Goal: Find specific page/section: Find specific page/section

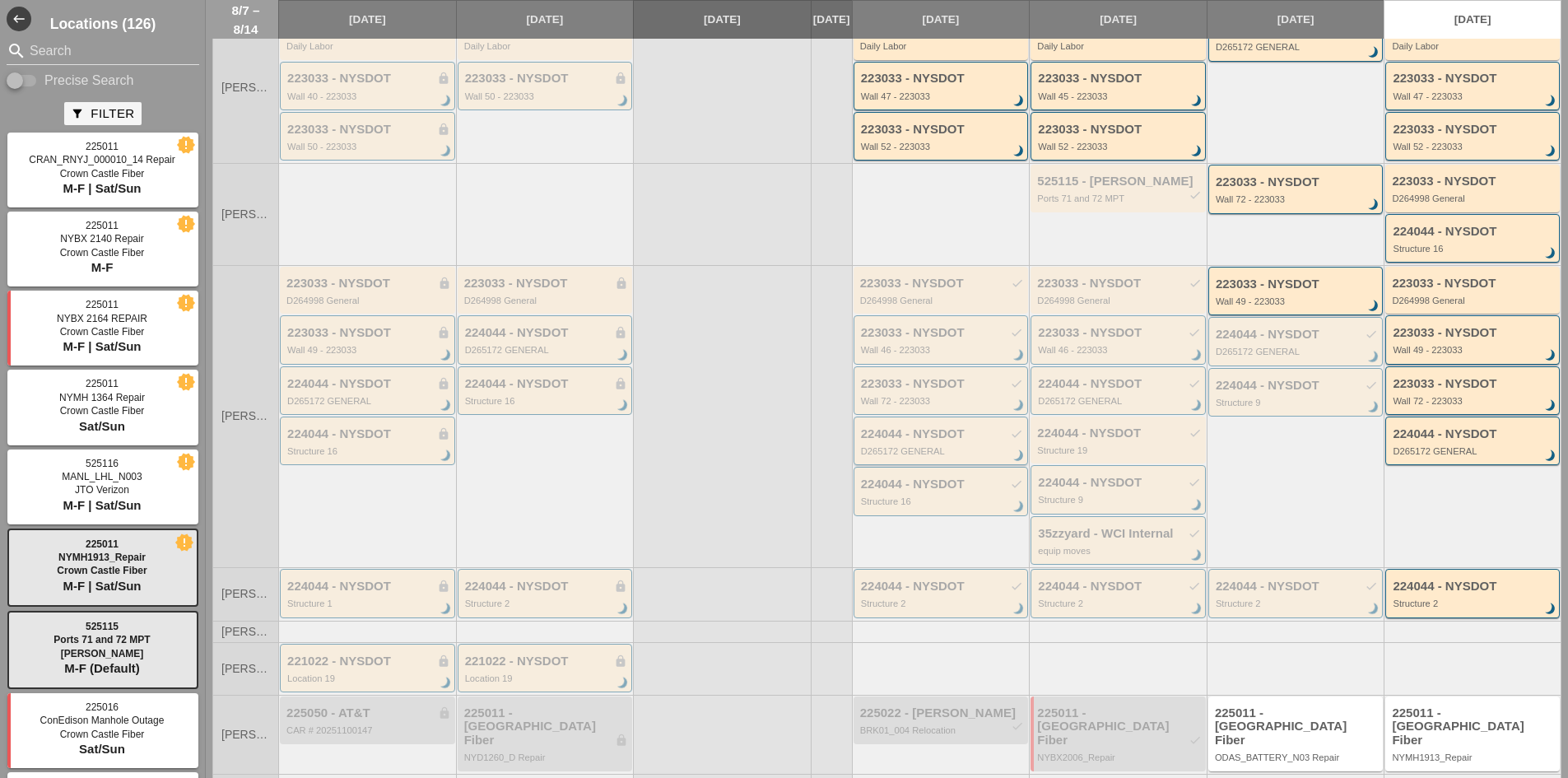
scroll to position [366, 0]
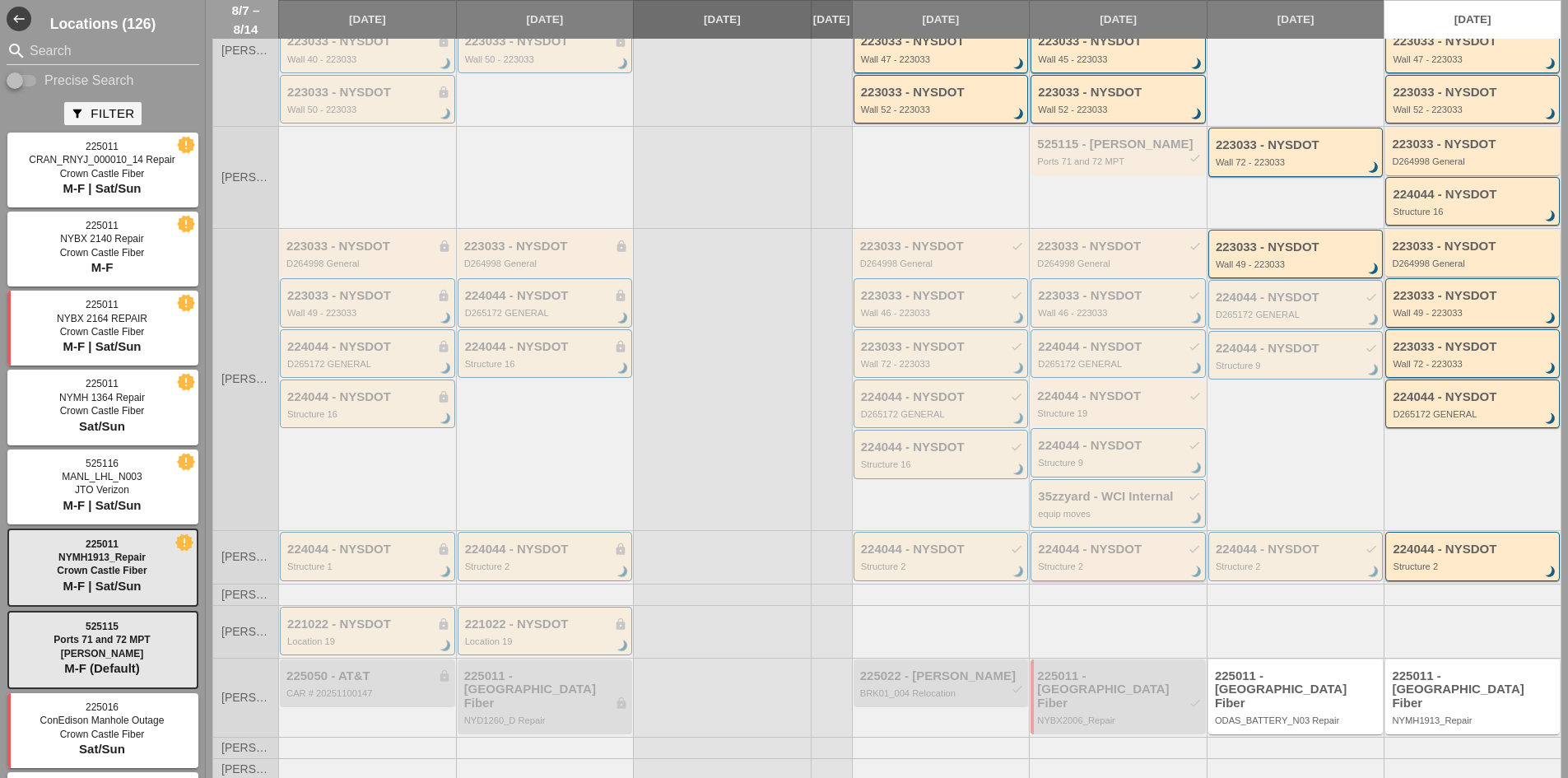
click at [1120, 556] on div "224044 - NYSDOT check" at bounding box center [1119, 549] width 163 height 14
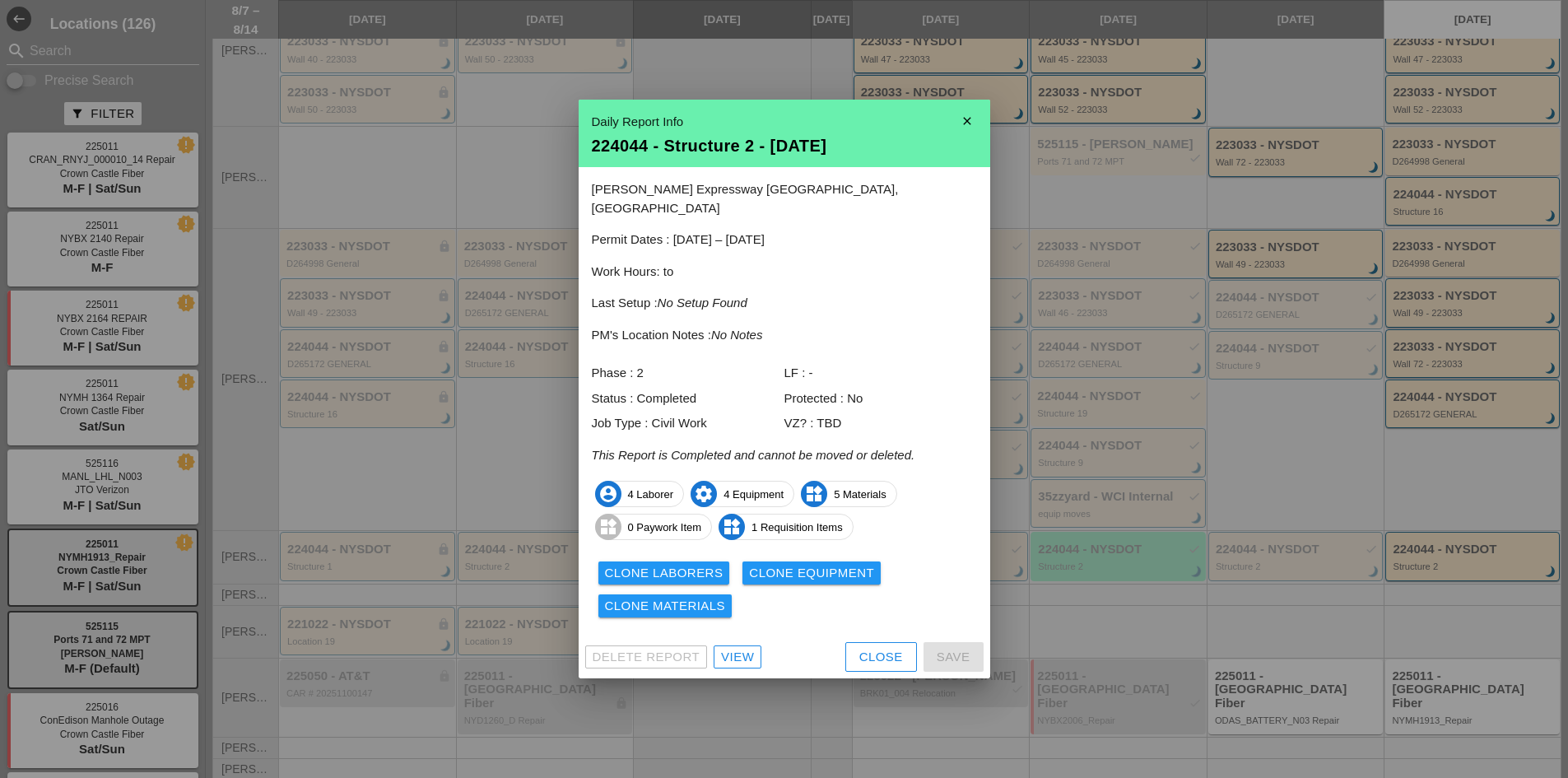
click at [759, 646] on link "View" at bounding box center [738, 656] width 48 height 23
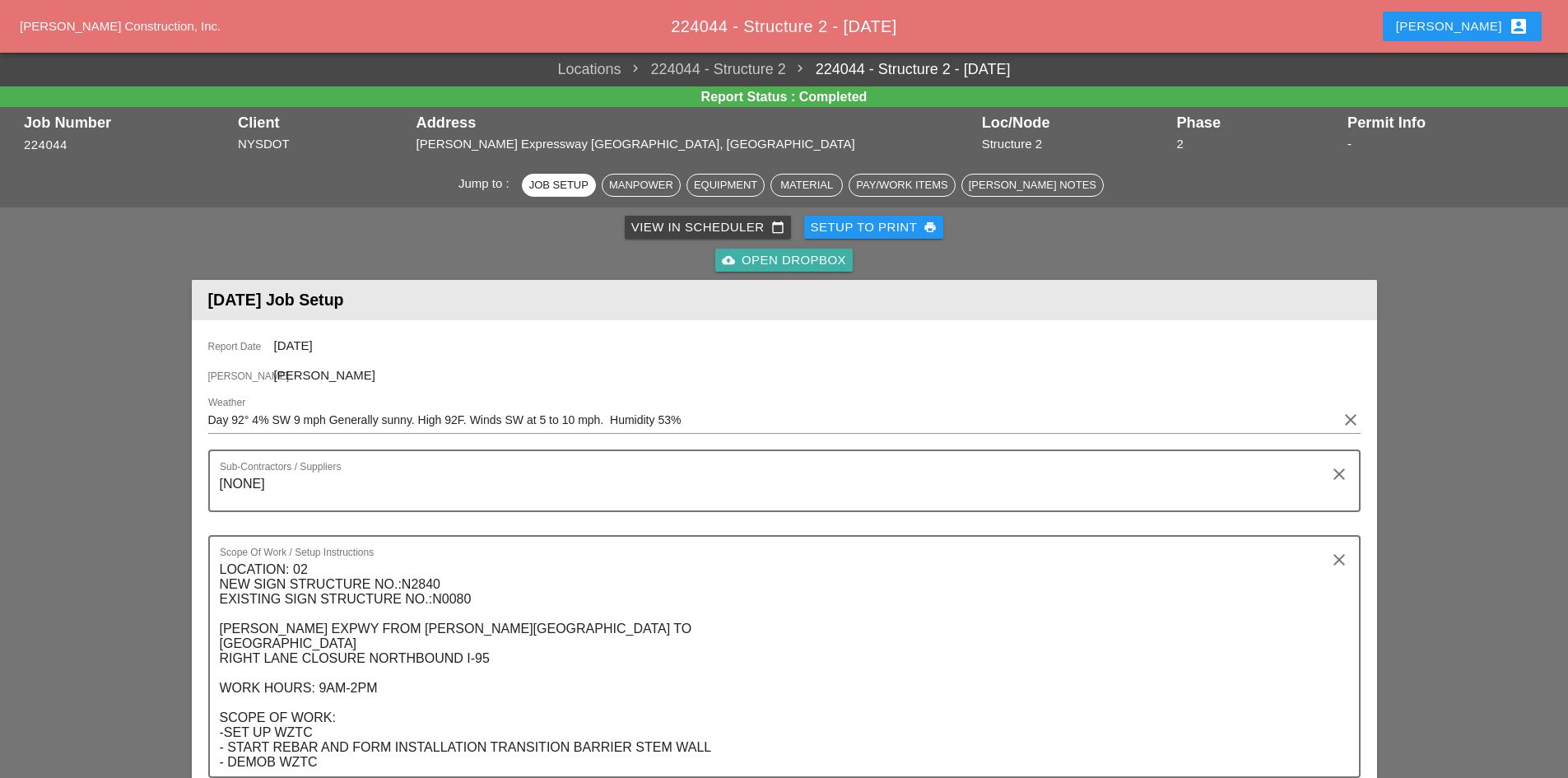
click at [772, 264] on div "cloud_upload Open Dropbox" at bounding box center [784, 260] width 124 height 19
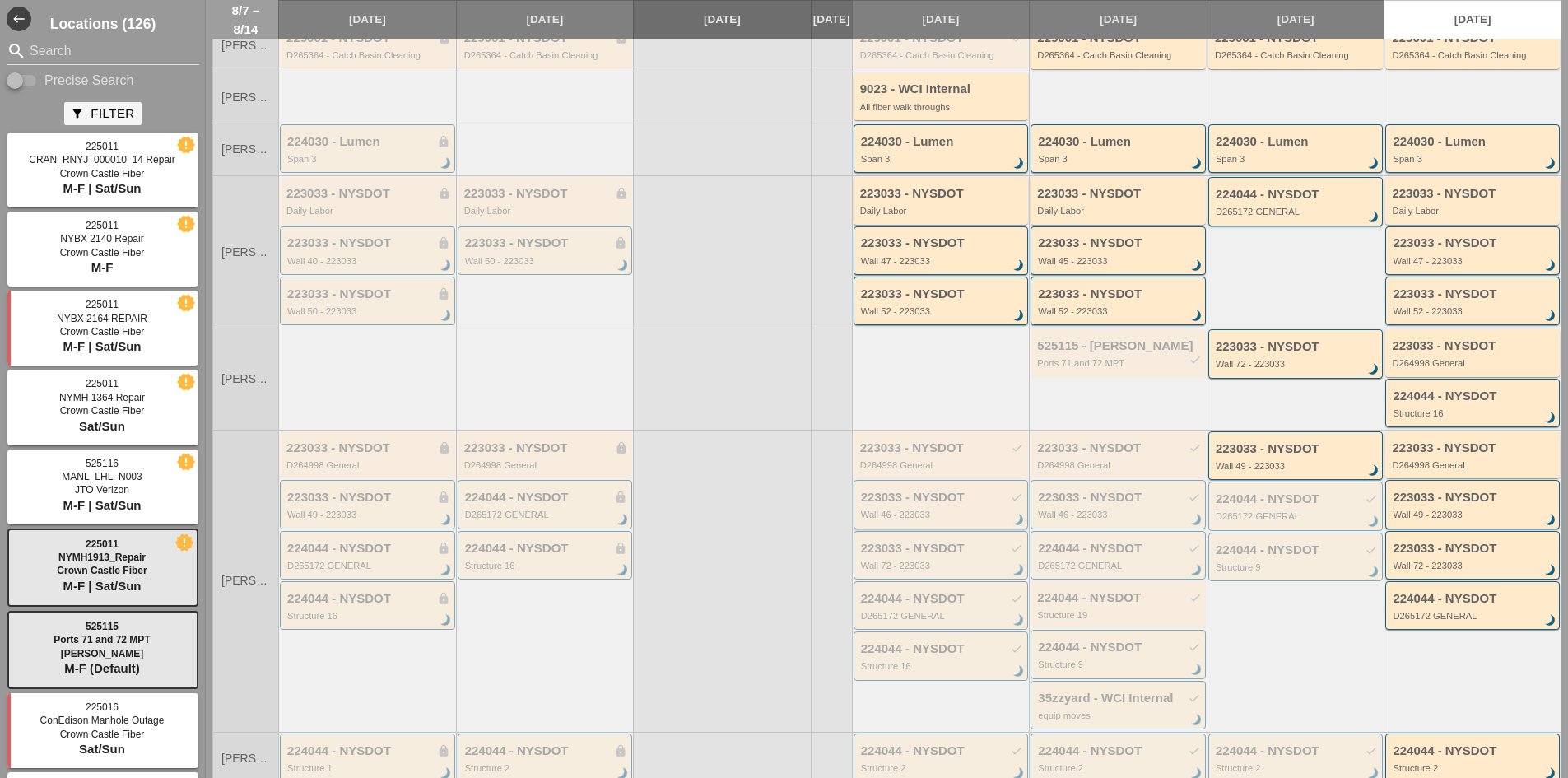
scroll to position [329, 0]
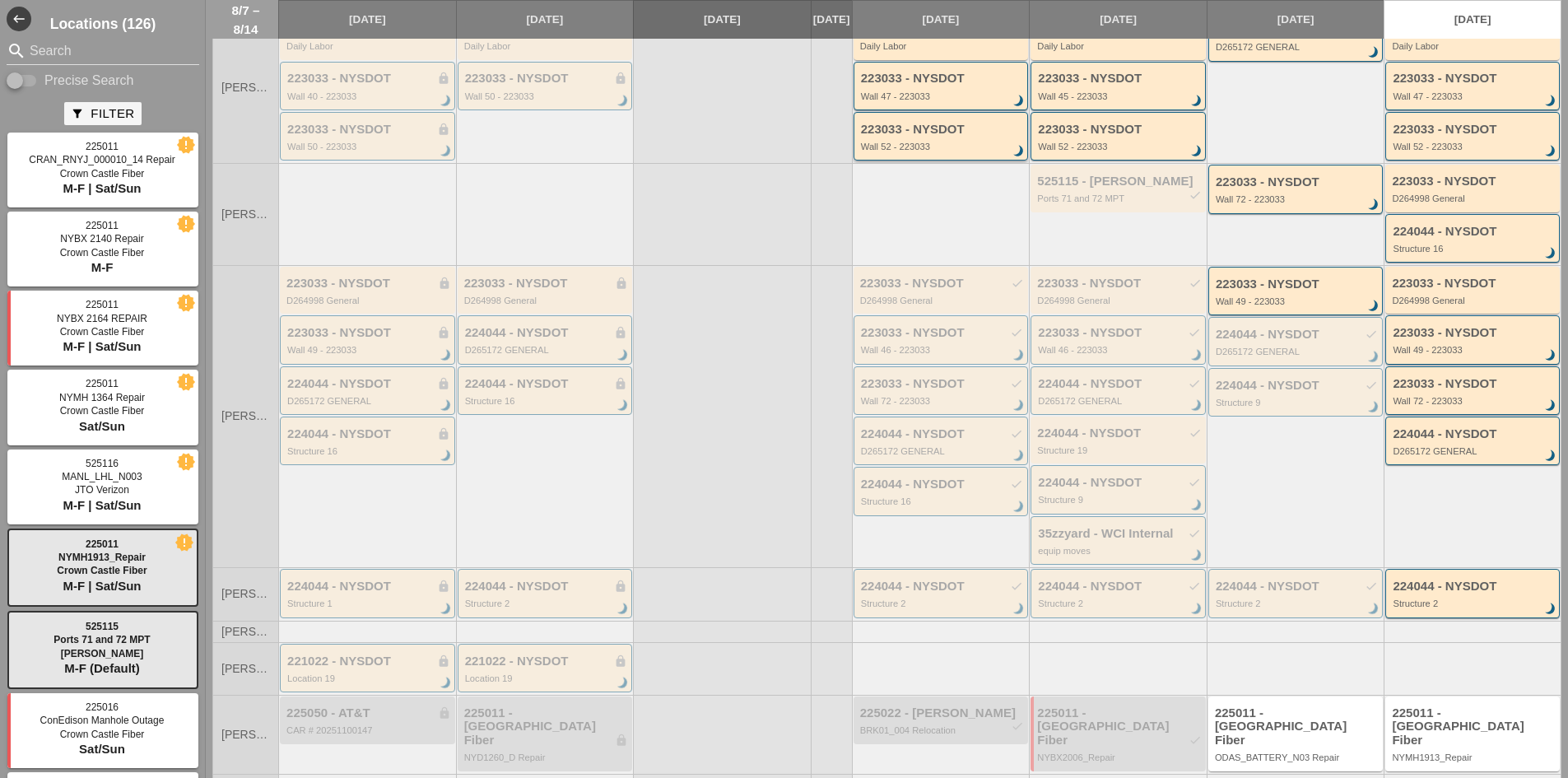
click at [871, 136] on div "223033 - NYSDOT" at bounding box center [942, 129] width 163 height 14
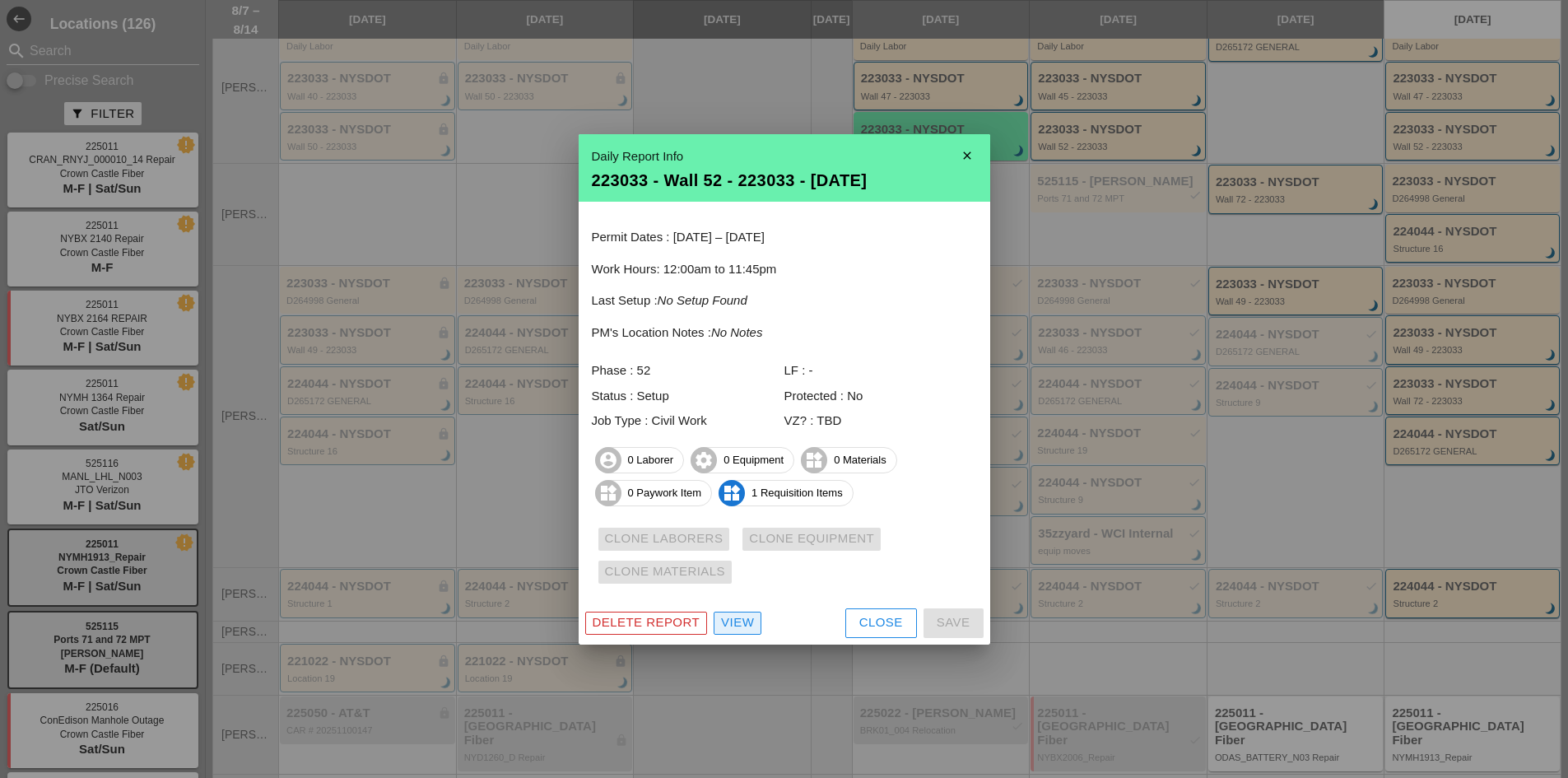
click at [740, 623] on div "View" at bounding box center [738, 623] width 33 height 19
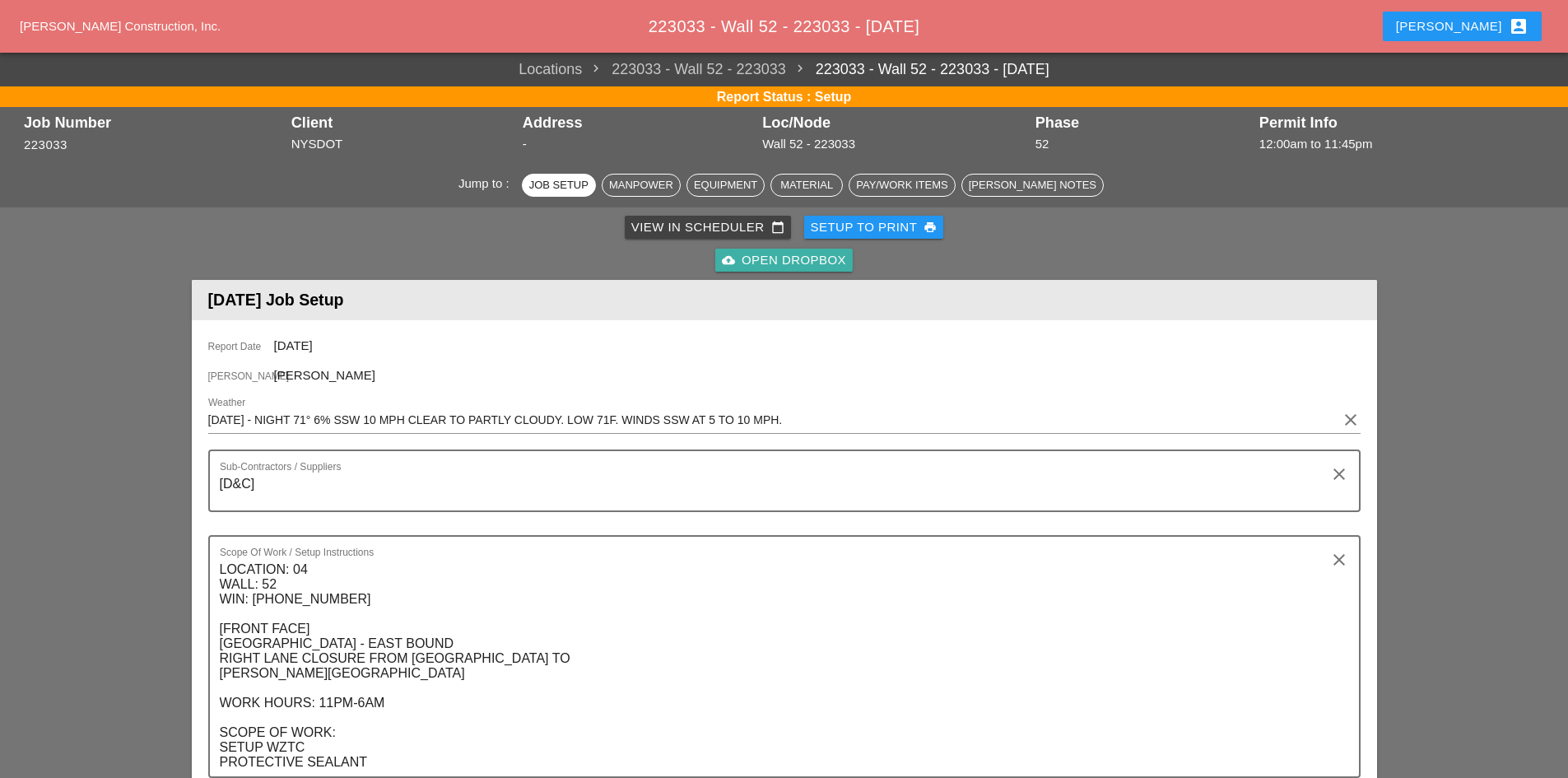
click at [737, 257] on div "cloud_upload Open Dropbox" at bounding box center [784, 260] width 124 height 19
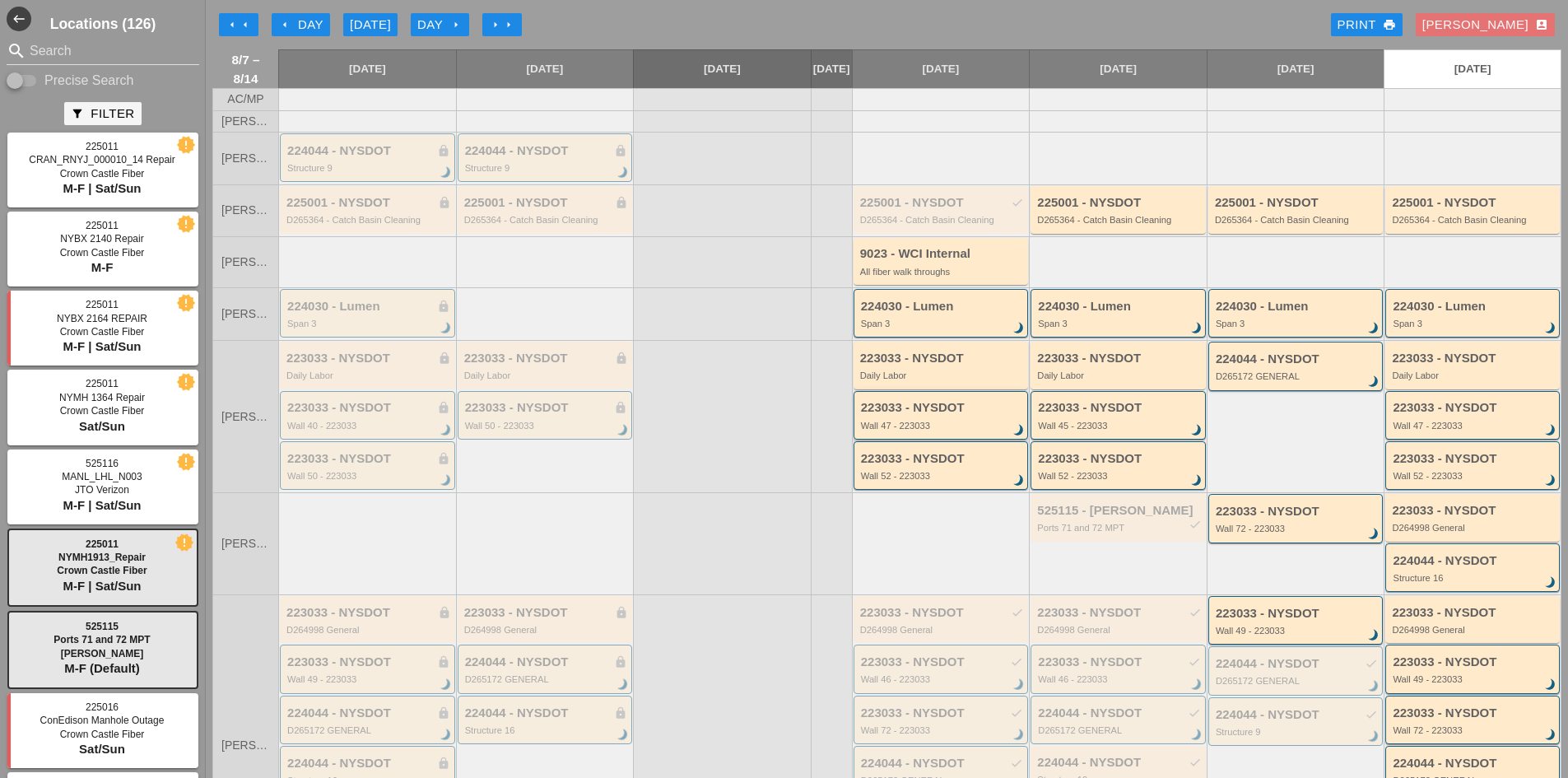
click at [893, 440] on div "223033 - NYSDOT Wall 47 - 223033 brightness_3" at bounding box center [941, 414] width 175 height 48
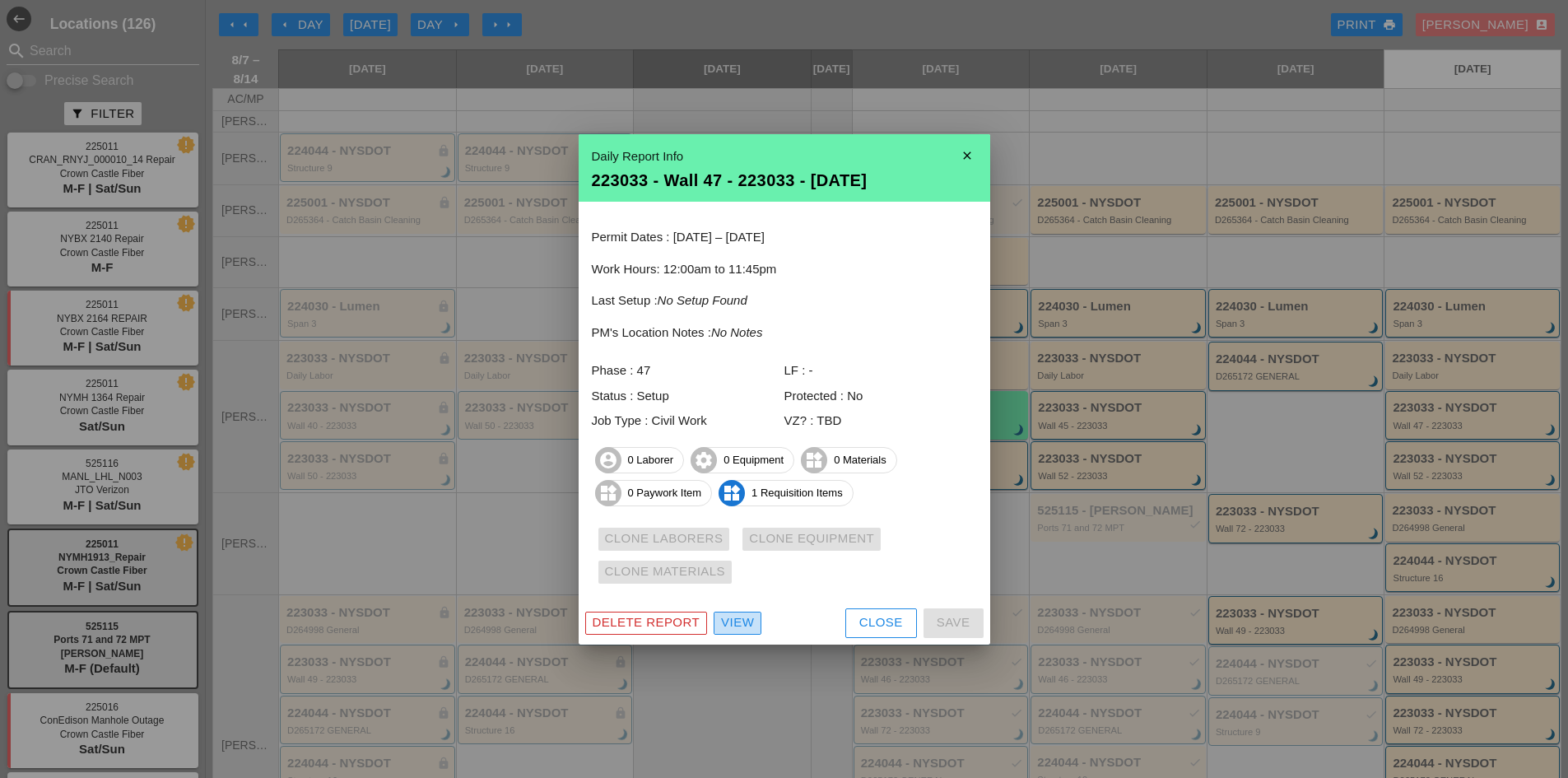
click at [737, 622] on div "View" at bounding box center [738, 623] width 33 height 19
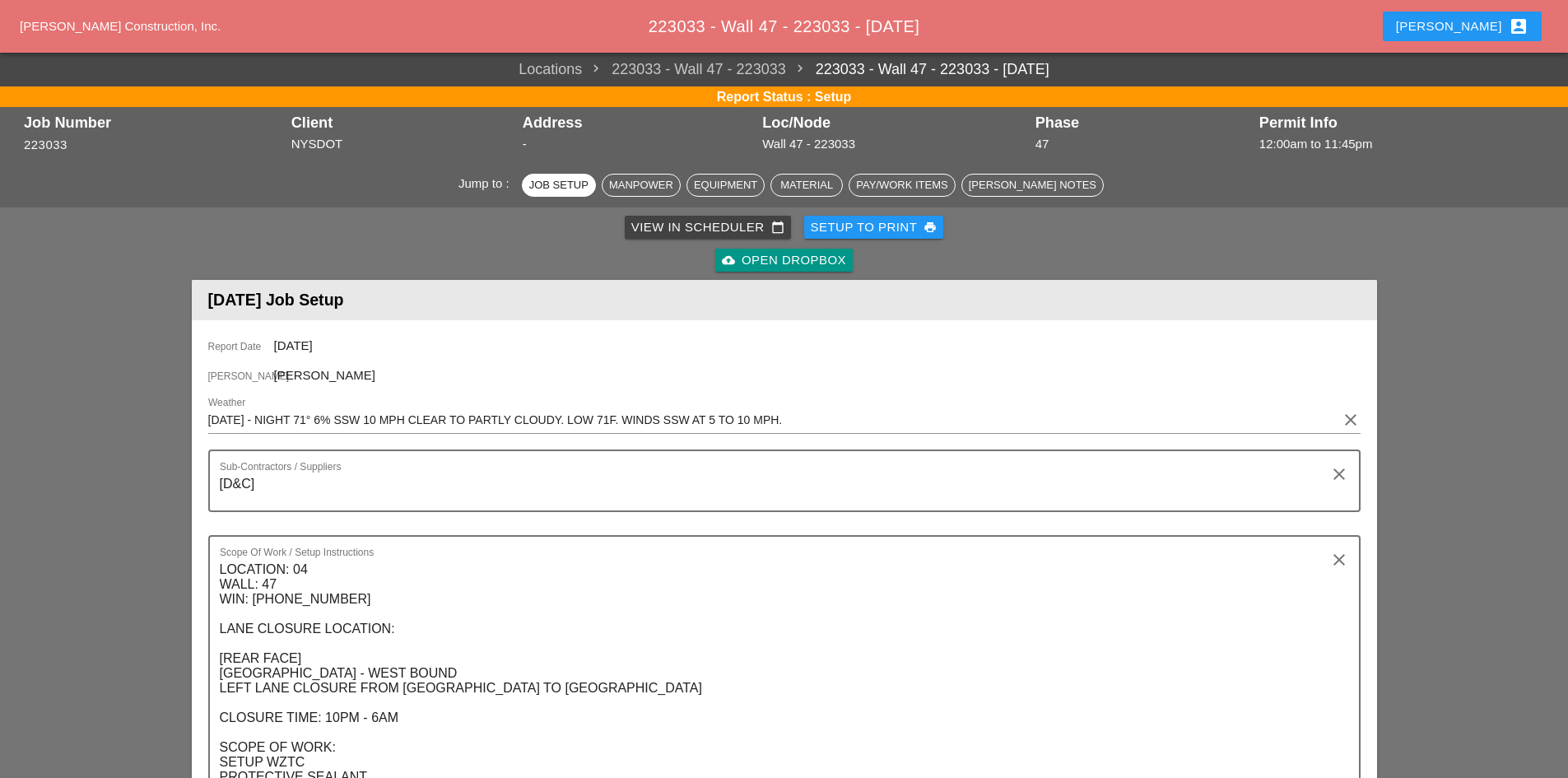
click at [731, 254] on icon "cloud_upload" at bounding box center [729, 260] width 13 height 13
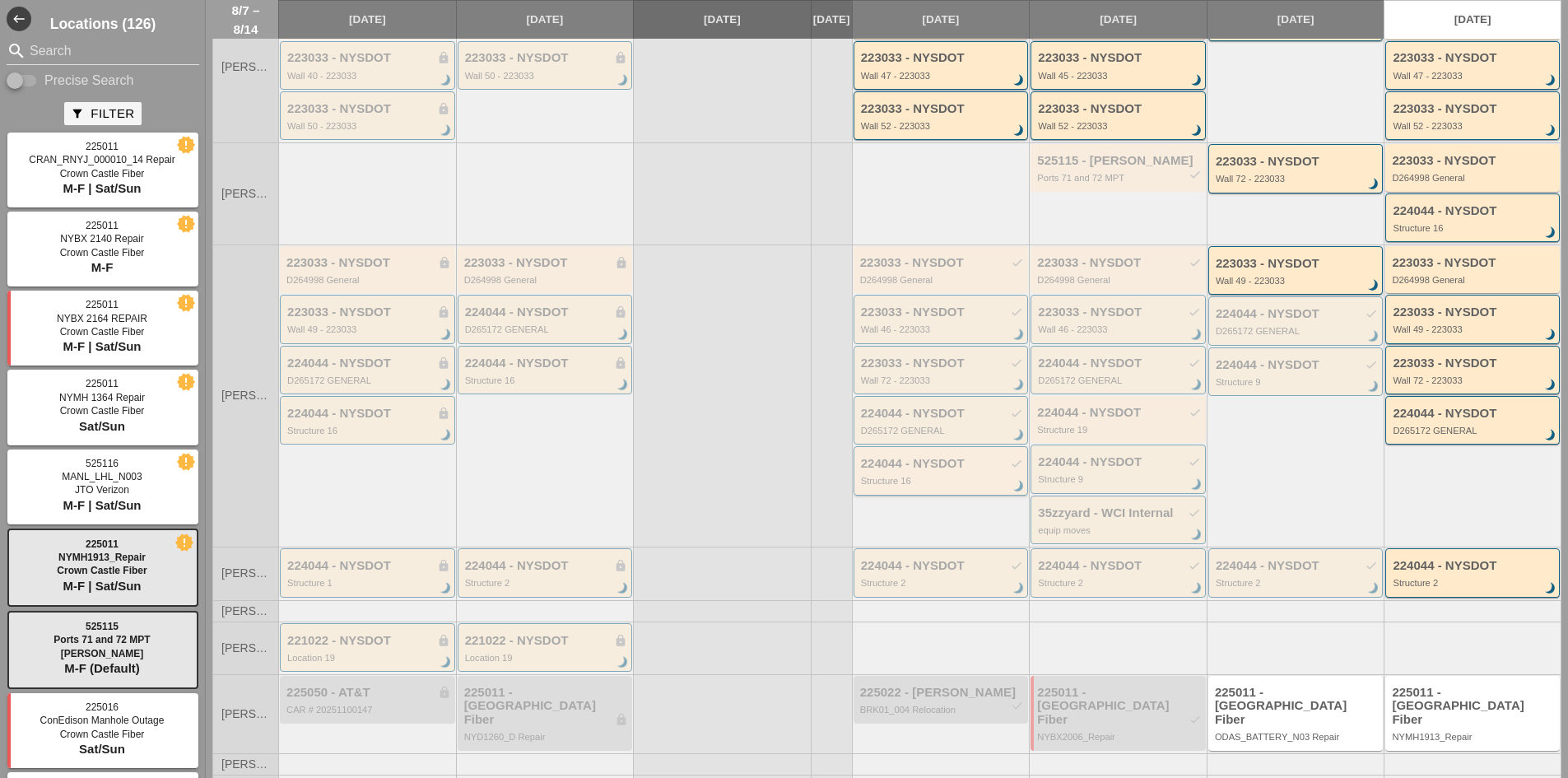
scroll to position [366, 0]
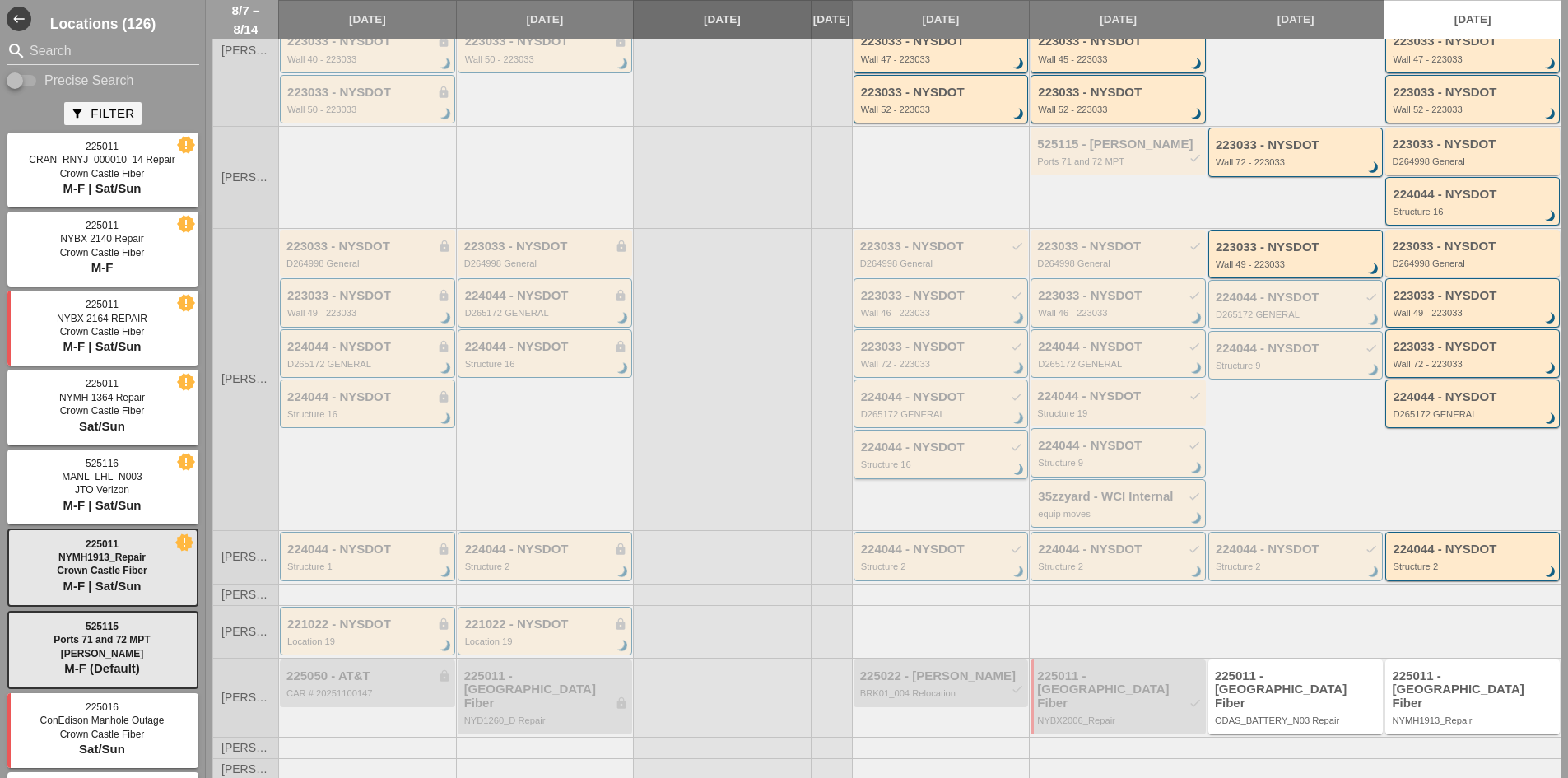
click at [922, 469] on div "Structure 16" at bounding box center [942, 464] width 163 height 10
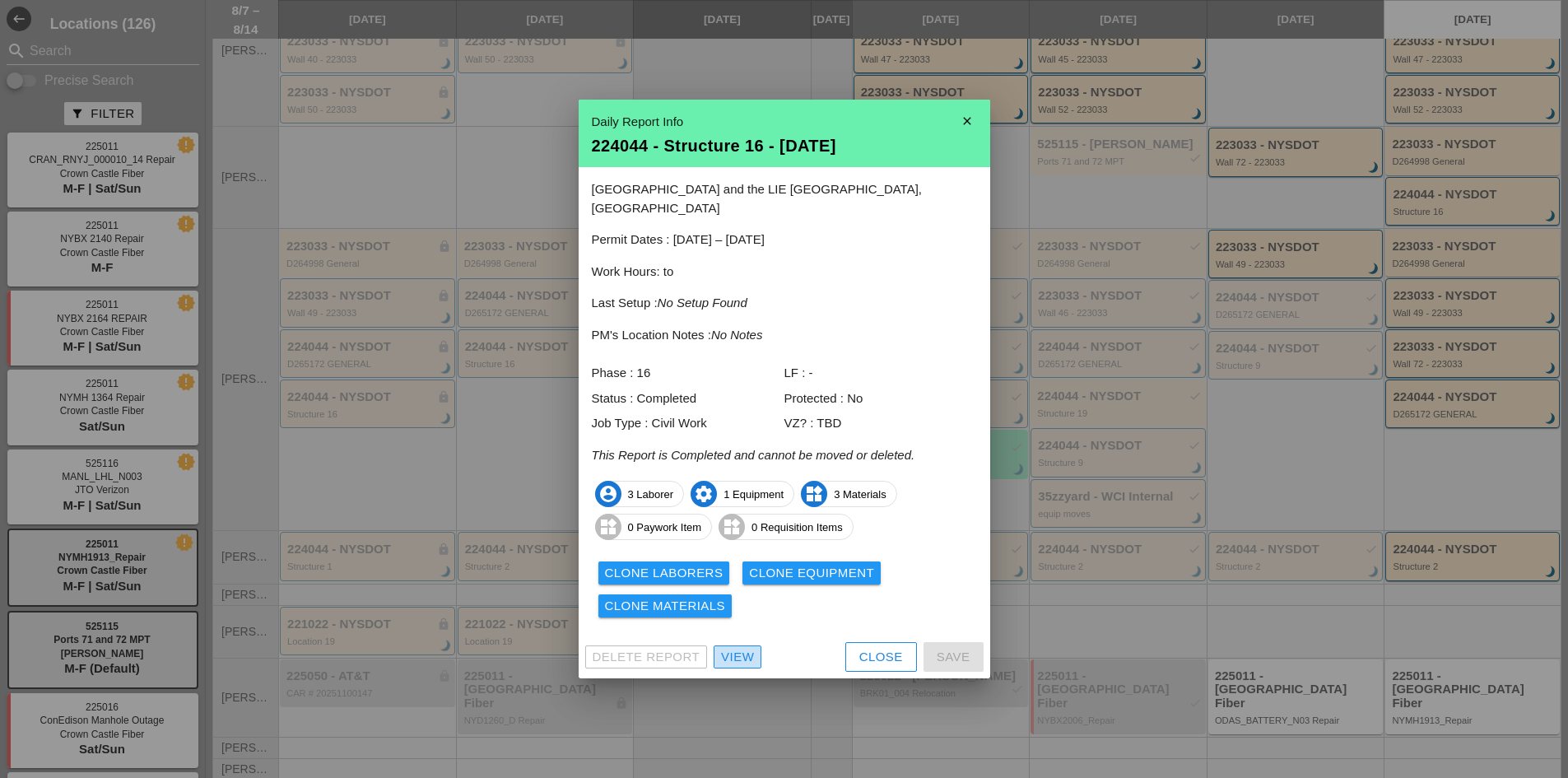
click at [752, 648] on div "View" at bounding box center [738, 657] width 33 height 19
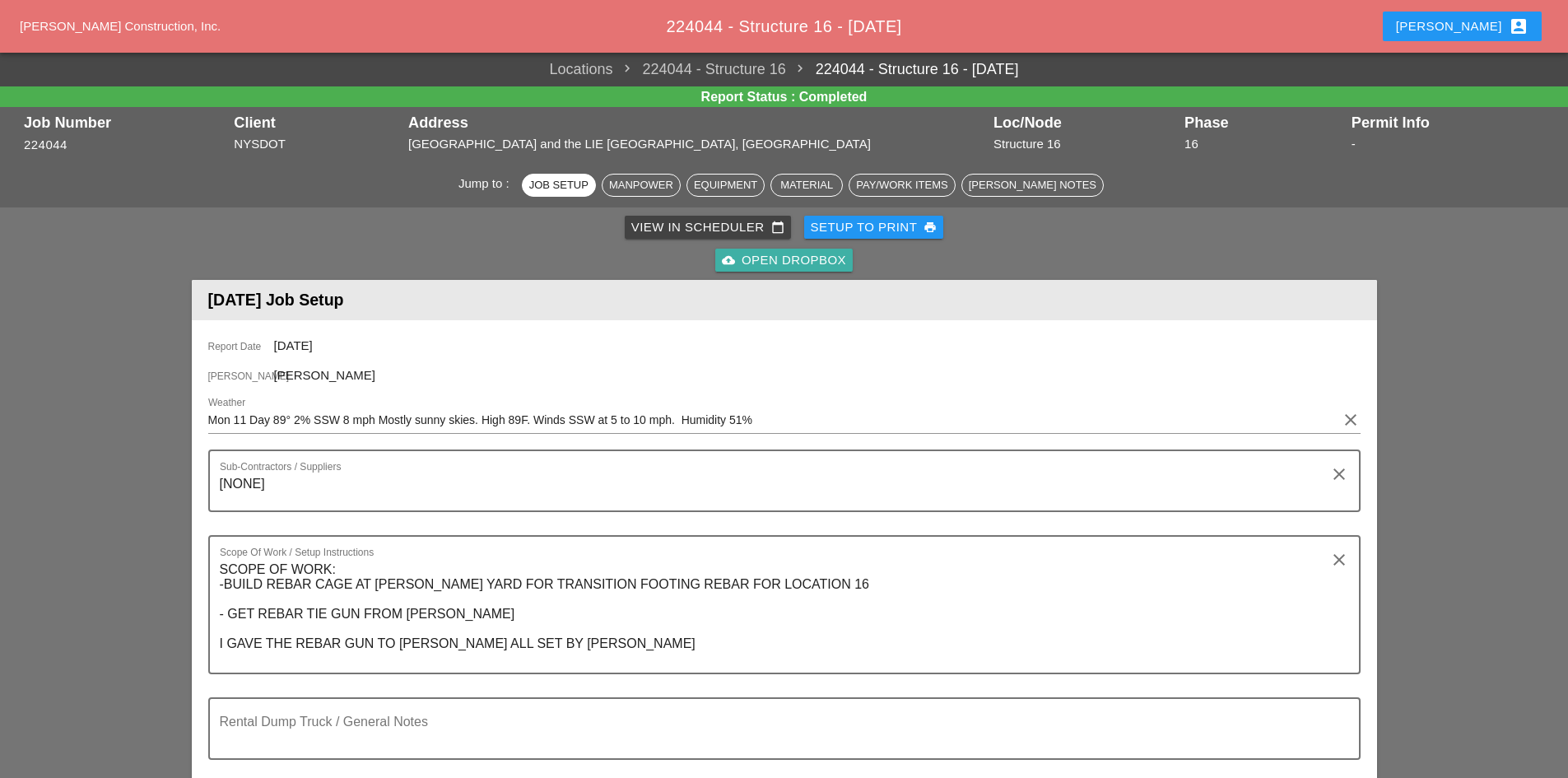
click at [805, 267] on div "cloud_upload Open Dropbox" at bounding box center [784, 260] width 124 height 19
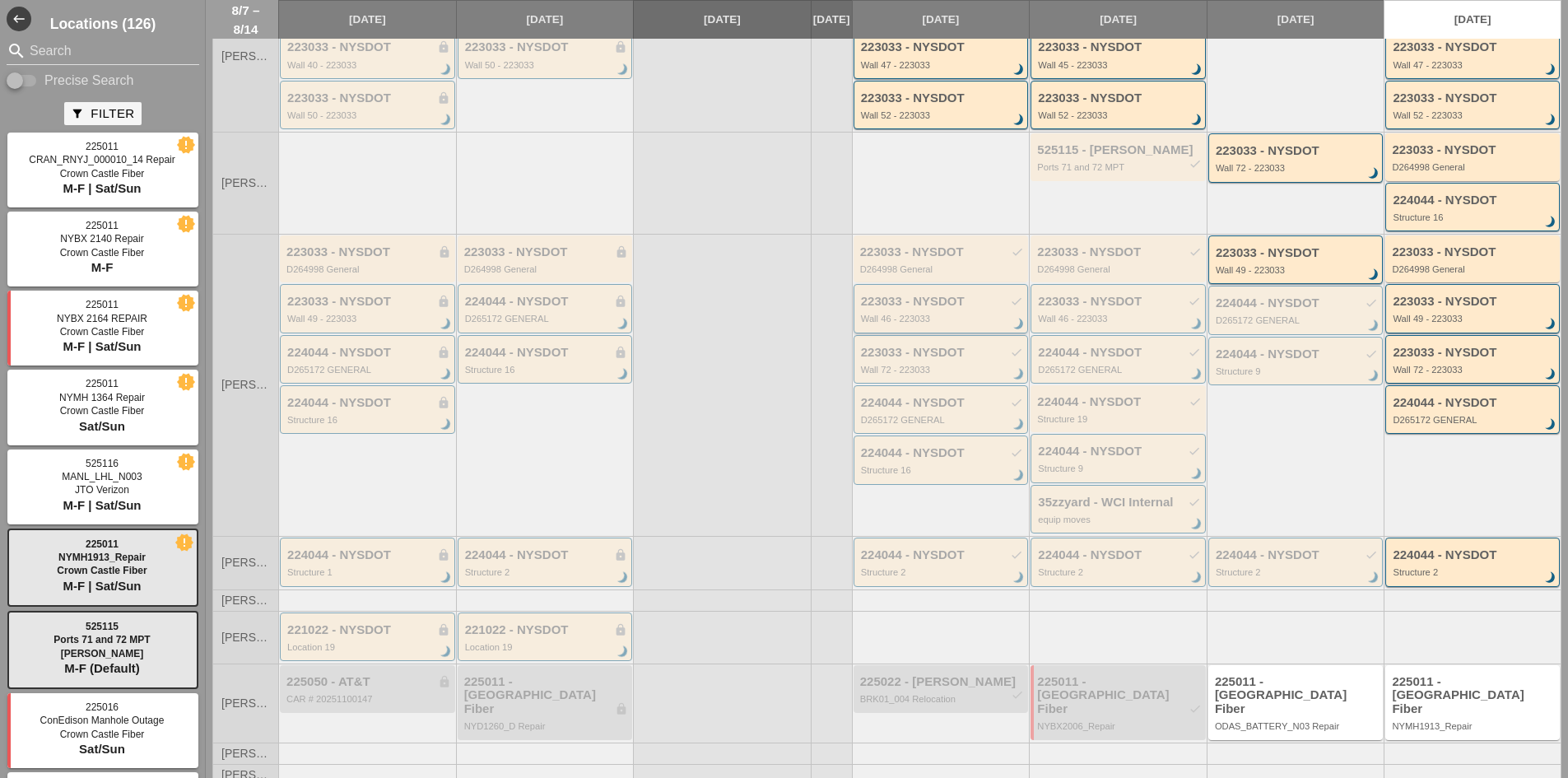
scroll to position [366, 0]
